Goal: Information Seeking & Learning: Learn about a topic

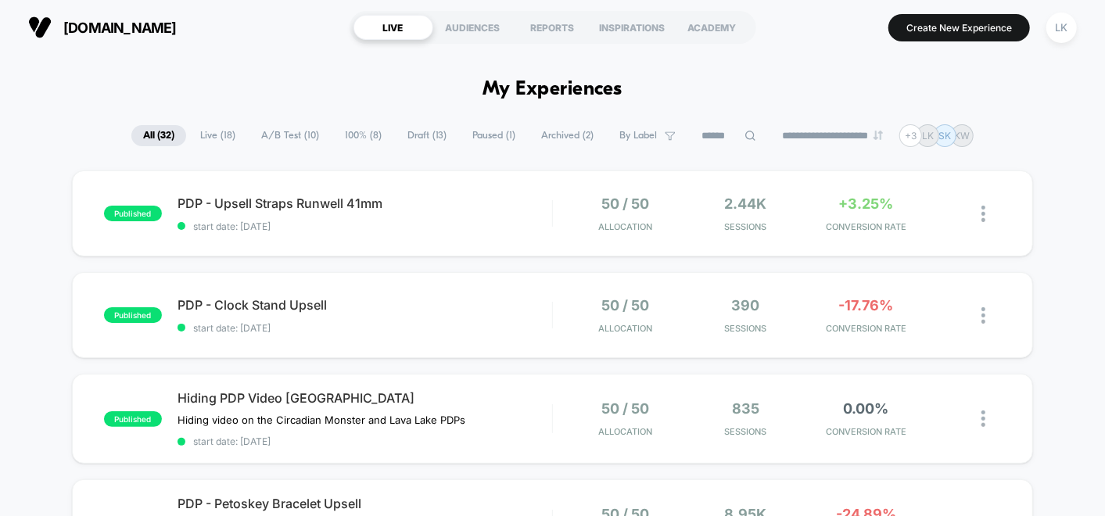
click at [285, 142] on span "A/B Test ( 10 )" at bounding box center [289, 135] width 81 height 21
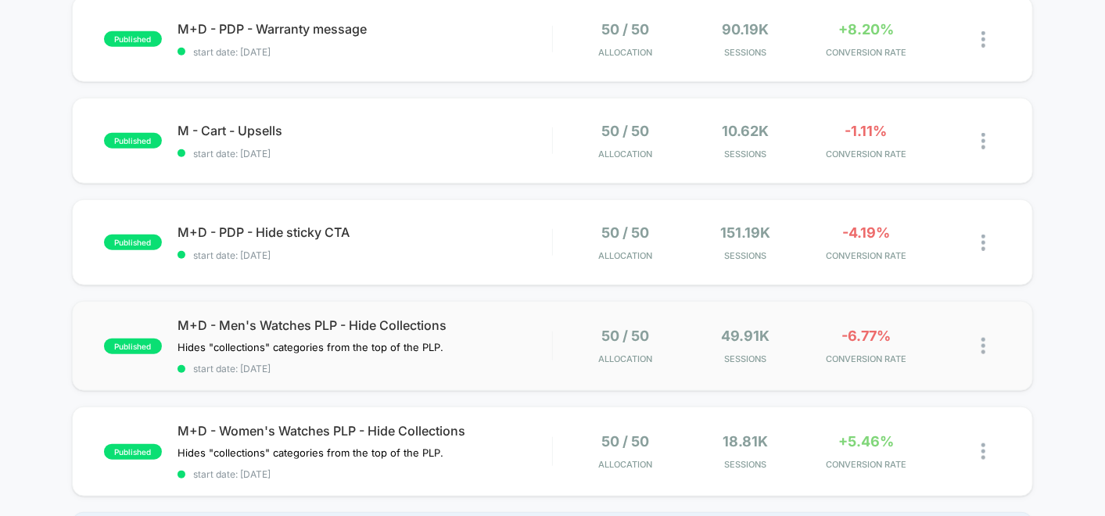
scroll to position [782, 0]
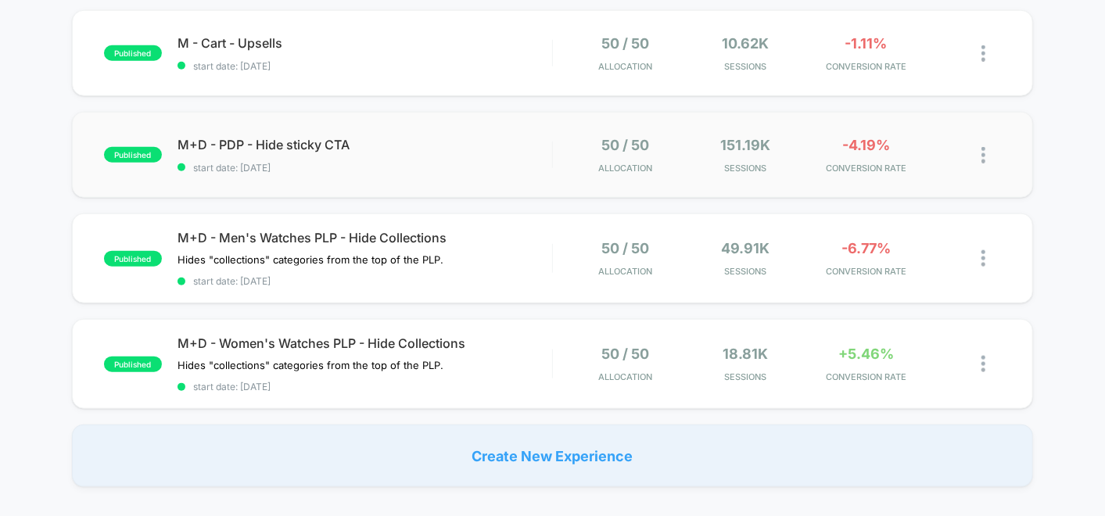
click at [841, 127] on div "published M+D - PDP - Hide sticky CTA start date: [DATE] 50 / 50 Allocation 151…" at bounding box center [552, 155] width 961 height 86
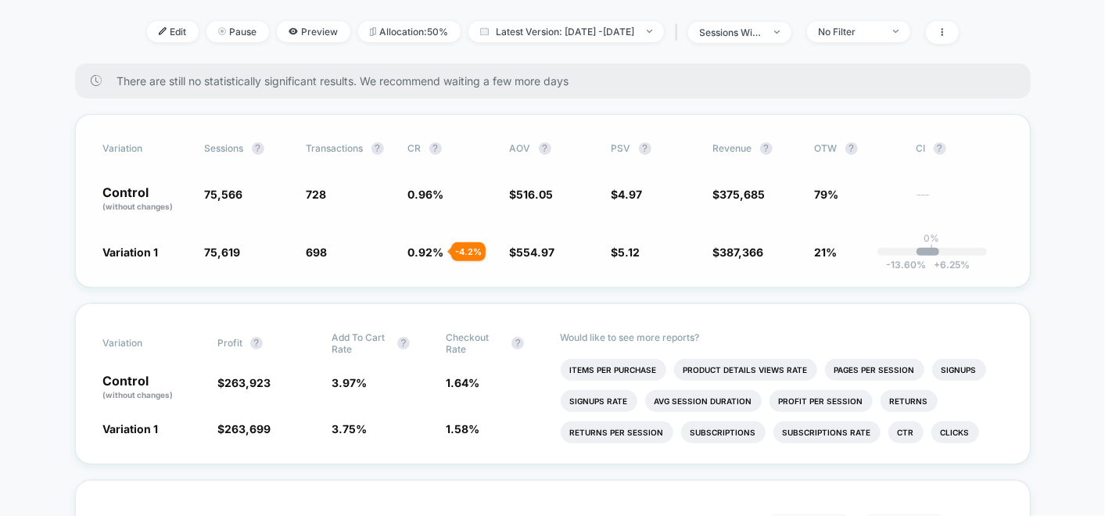
scroll to position [174, 0]
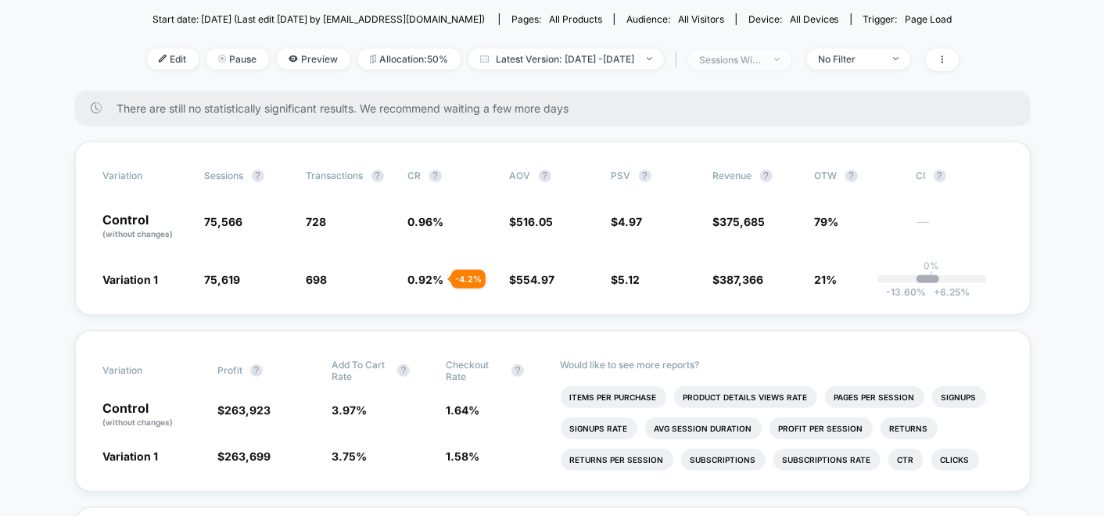
click at [791, 65] on span "sessions with impression" at bounding box center [739, 59] width 103 height 21
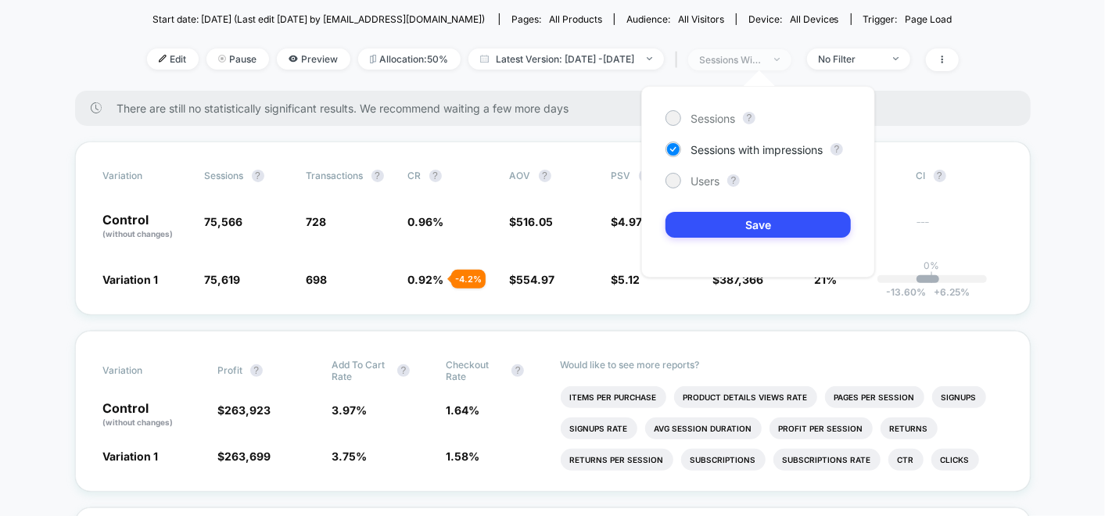
click at [791, 65] on span "sessions with impression" at bounding box center [739, 59] width 103 height 21
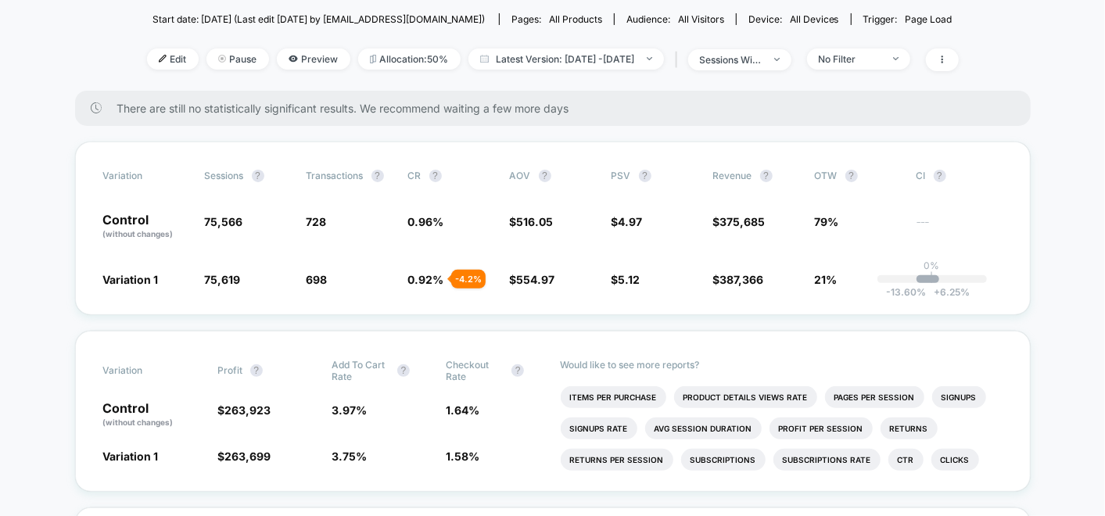
click at [884, 28] on div "Start date: [DATE] (Last edit [DATE] by [EMAIL_ADDRESS][DOMAIN_NAME]) Pages: al…" at bounding box center [553, 18] width 812 height 27
click at [881, 53] on div "No Filter" at bounding box center [850, 59] width 63 height 12
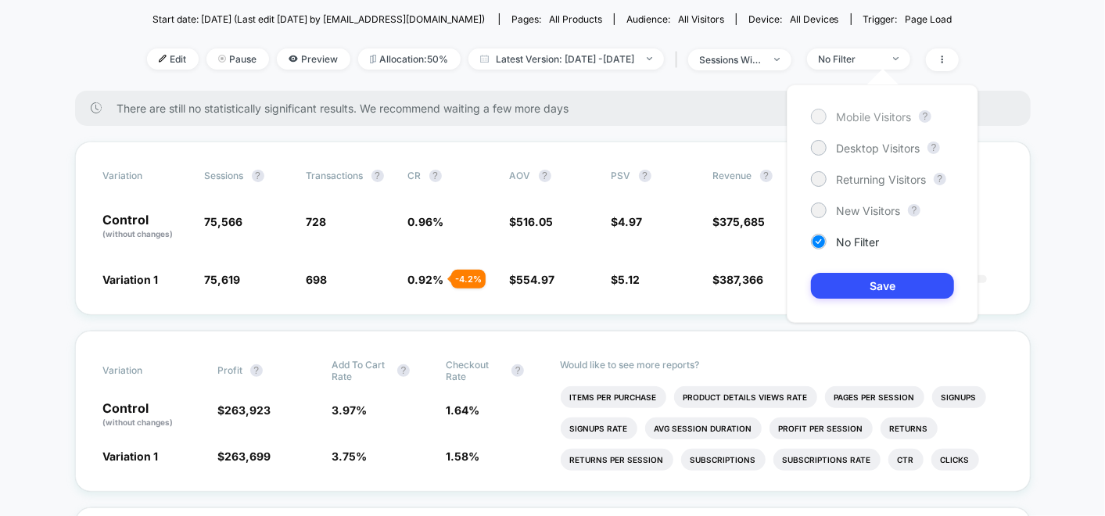
click at [817, 117] on div at bounding box center [819, 116] width 12 height 12
click at [848, 288] on button "Save" at bounding box center [882, 286] width 143 height 26
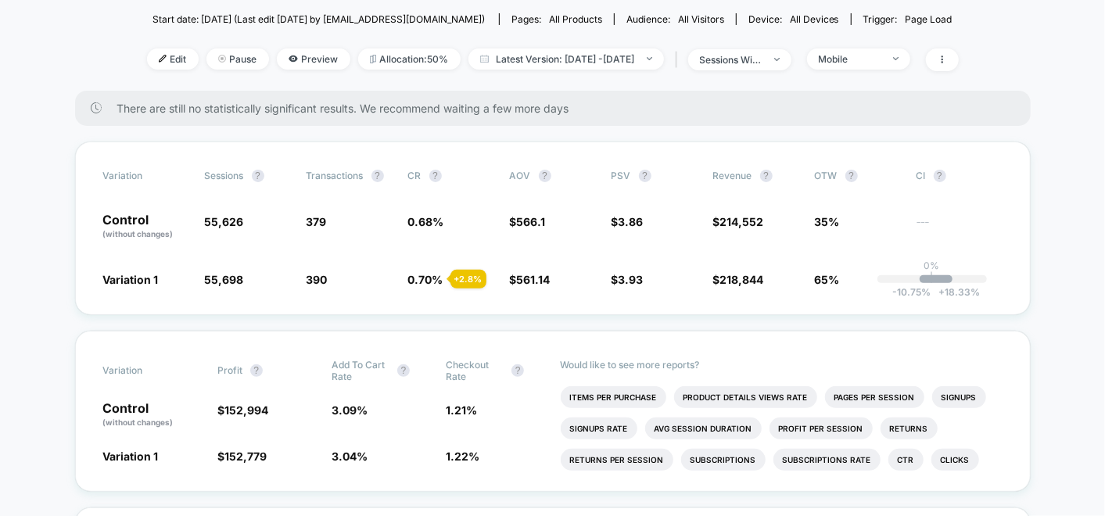
drag, startPoint x: 409, startPoint y: 263, endPoint x: 447, endPoint y: 319, distance: 68.1
click at [498, 282] on div "Variation Sessions ? Transactions ? CR ? AOV ? PSV ? Revenue ? OTW ? CI ? Contr…" at bounding box center [553, 229] width 956 height 174
click at [877, 66] on span "Mobile" at bounding box center [858, 58] width 103 height 21
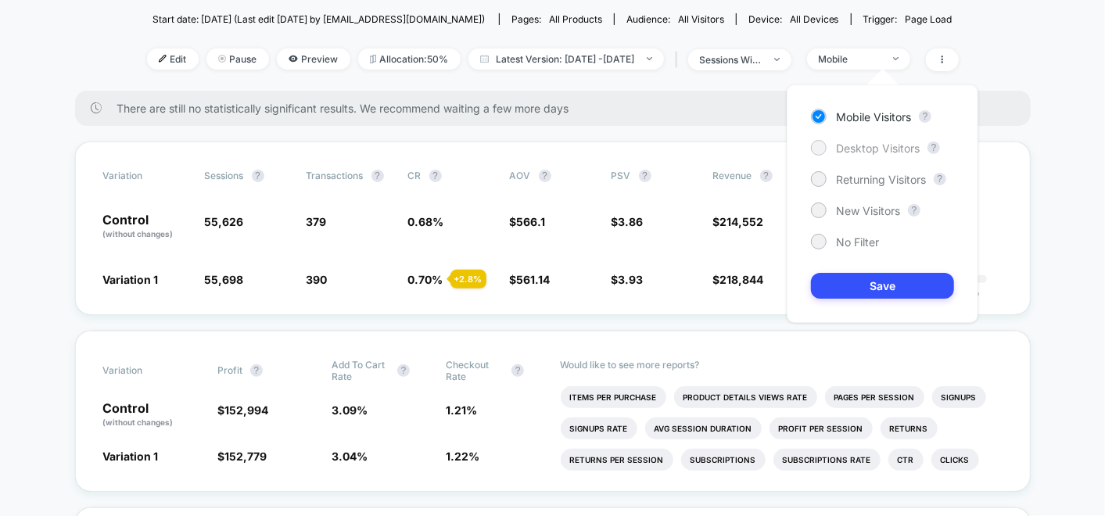
click at [829, 154] on div "Desktop Visitors" at bounding box center [865, 148] width 109 height 16
click at [856, 281] on button "Save" at bounding box center [882, 286] width 143 height 26
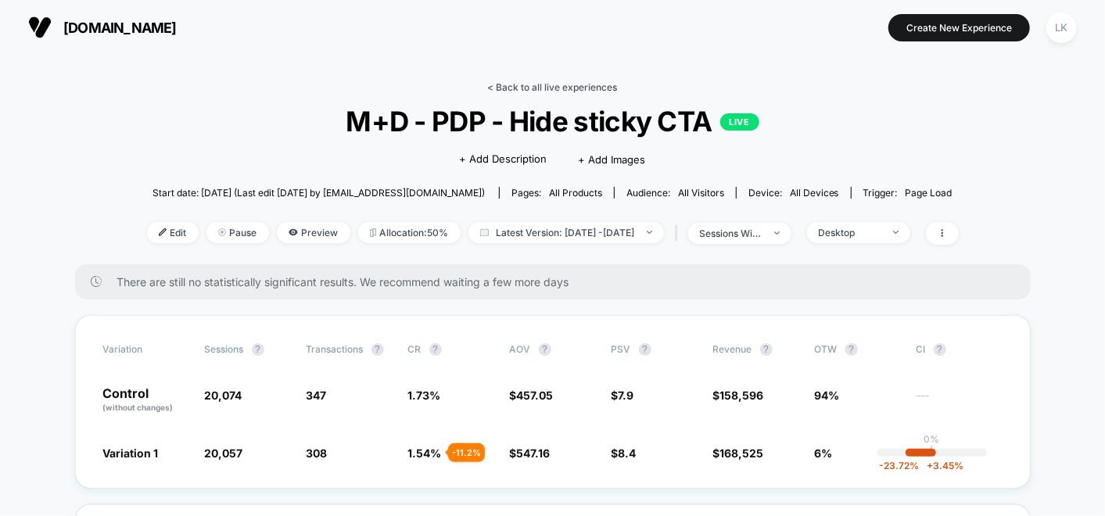
click at [541, 81] on link "< Back to all live experiences" at bounding box center [553, 87] width 130 height 12
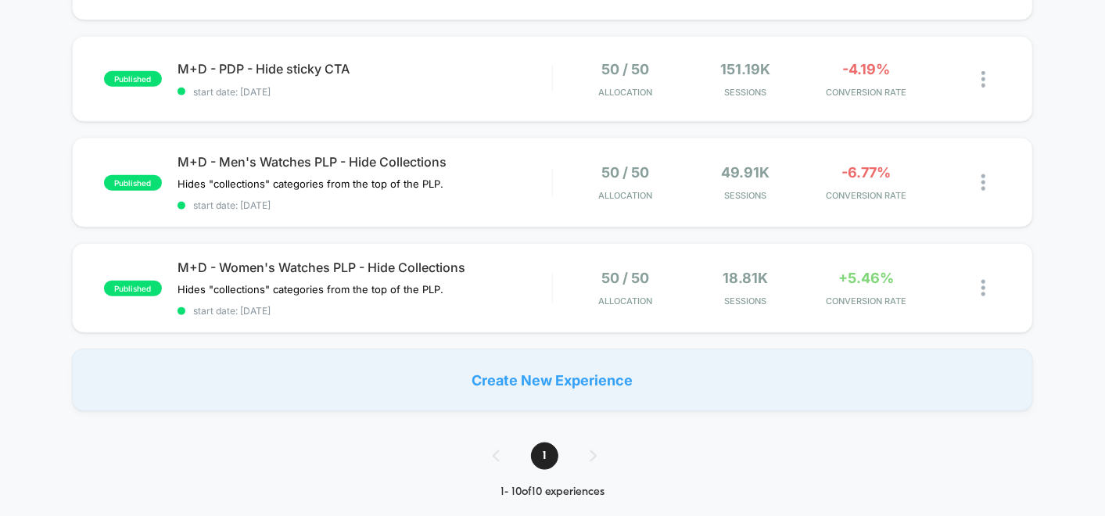
scroll to position [869, 0]
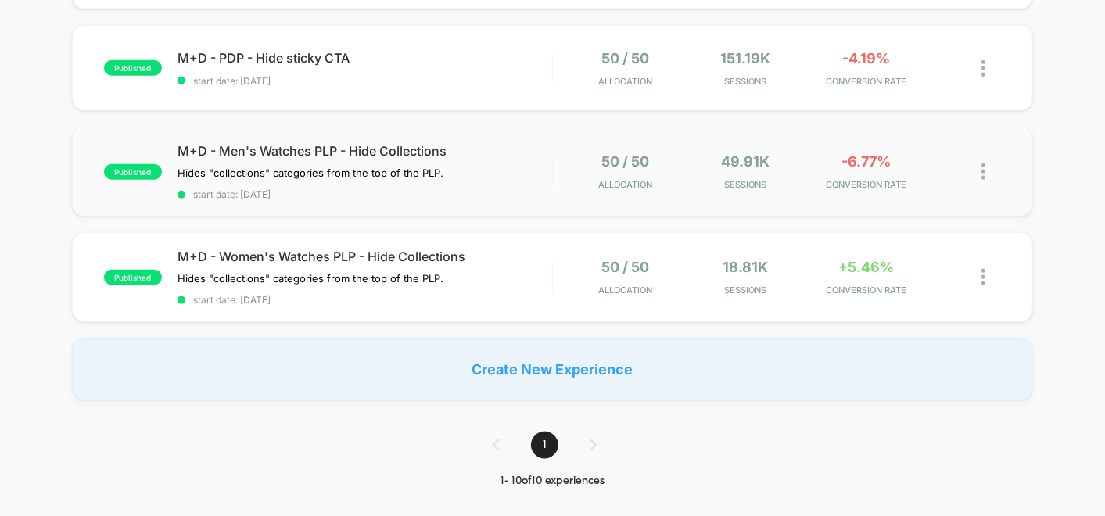
click at [606, 185] on div "published M+D - Men's Watches PLP - Hide Collections Hides "collections" catego…" at bounding box center [552, 172] width 961 height 90
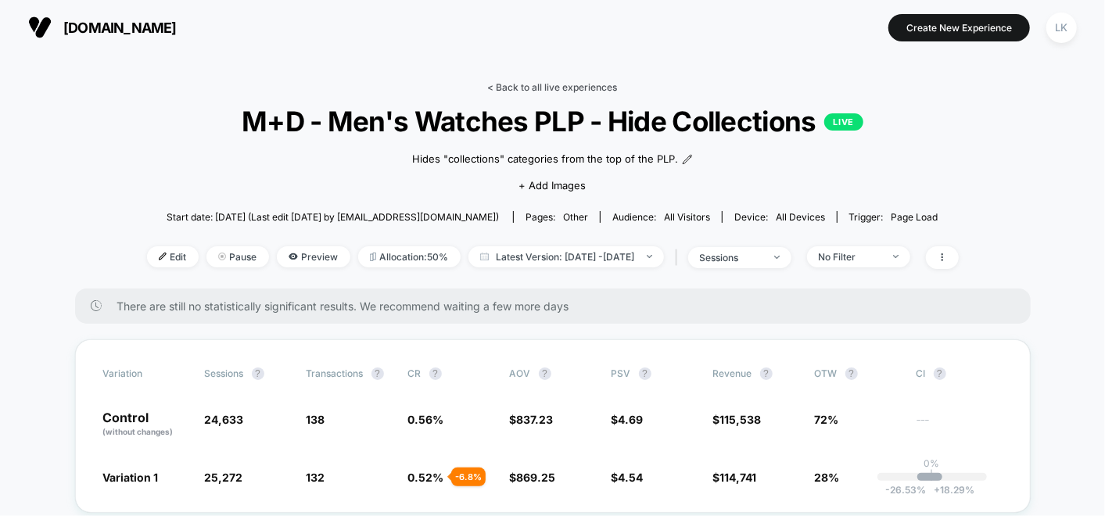
click at [564, 84] on link "< Back to all live experiences" at bounding box center [553, 87] width 130 height 12
